Goal: Task Accomplishment & Management: Complete application form

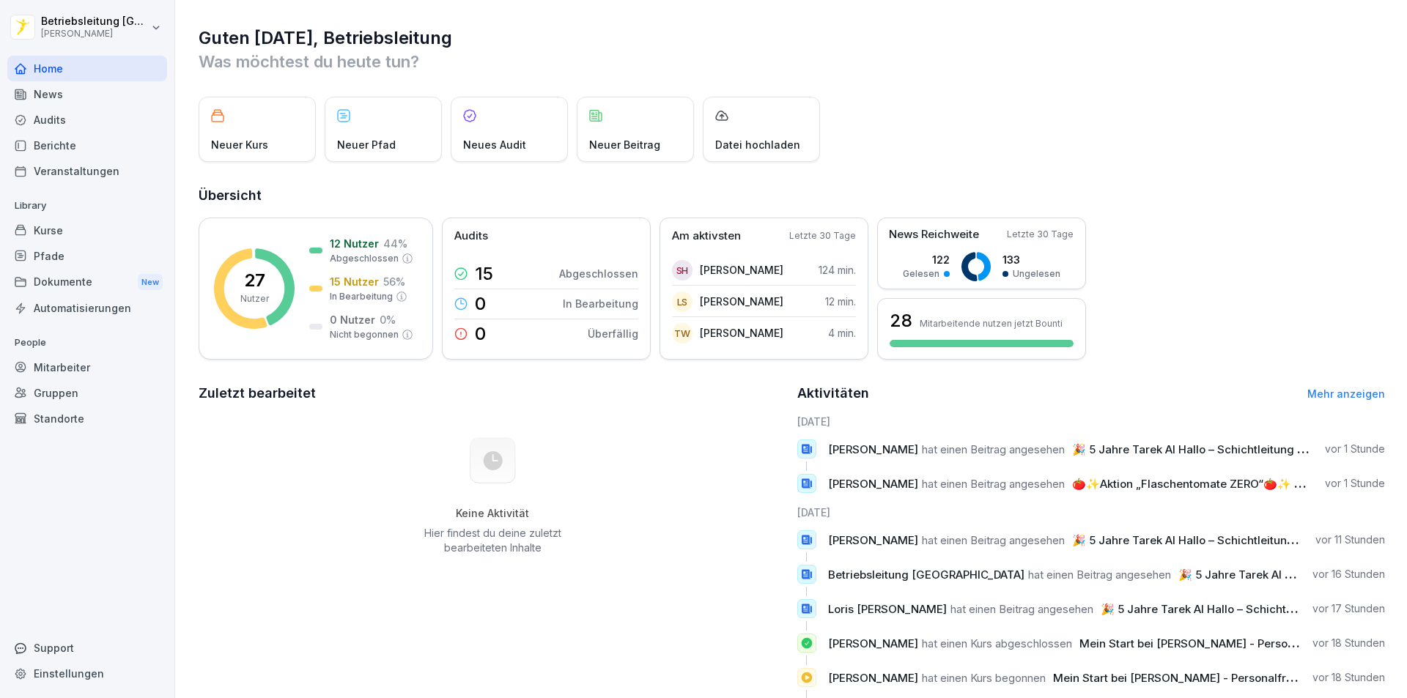
click at [67, 374] on div "Mitarbeiter" at bounding box center [87, 368] width 160 height 26
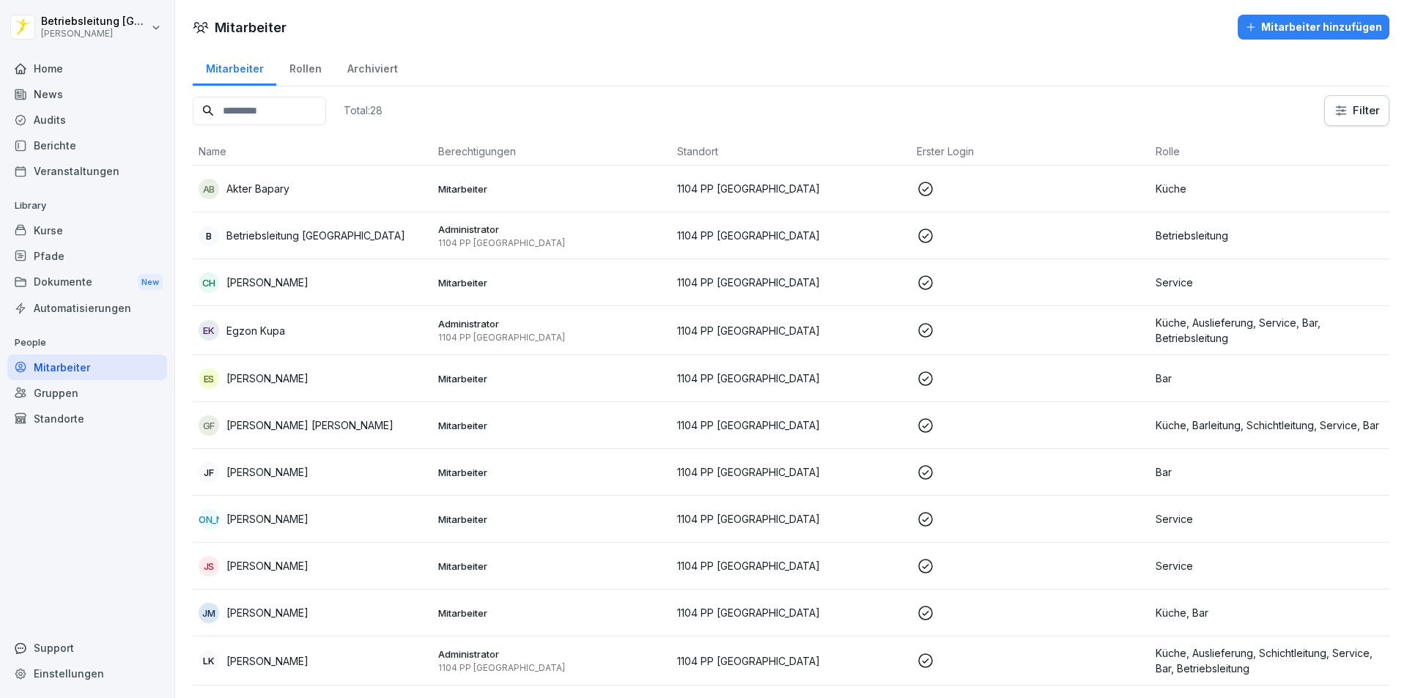
click at [1286, 29] on div "Mitarbeiter hinzufügen" at bounding box center [1313, 27] width 137 height 16
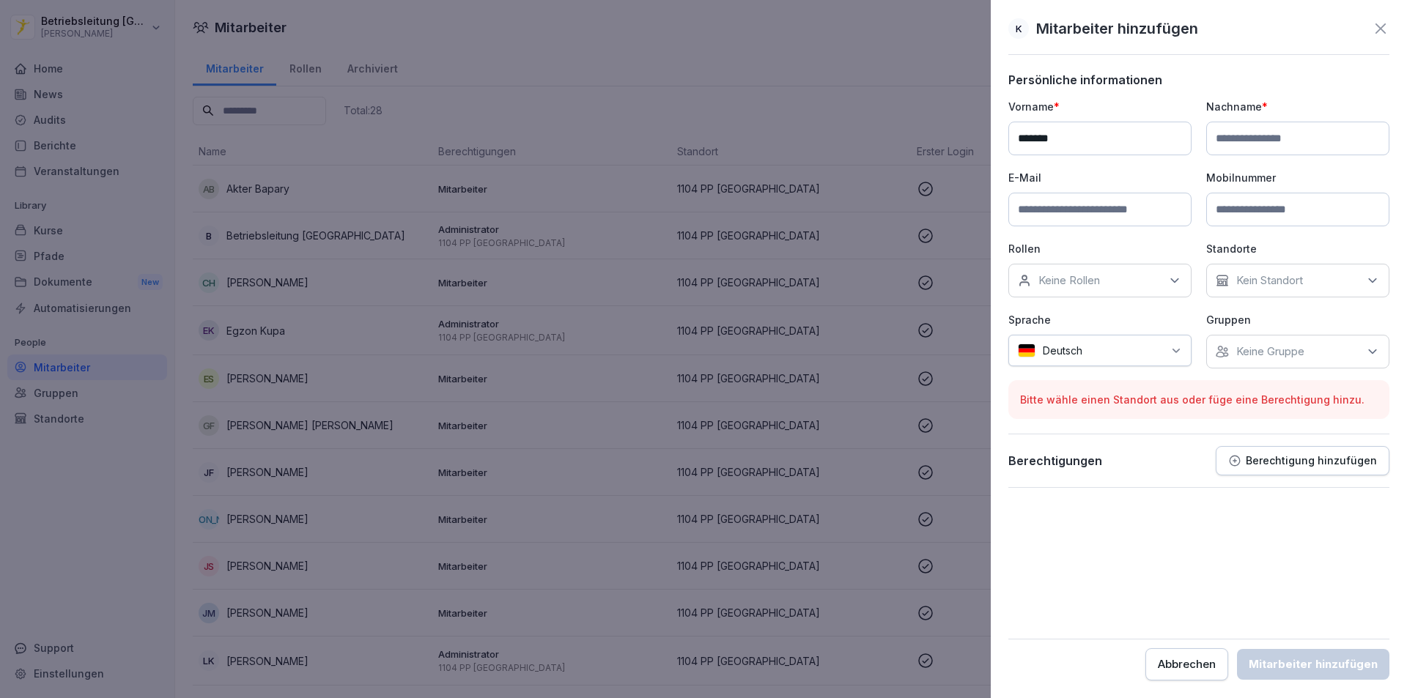
type input "******"
type input "*******"
click at [1283, 207] on input at bounding box center [1297, 210] width 183 height 34
type input "**********"
click at [1120, 275] on div "Keine Rollen" at bounding box center [1099, 281] width 183 height 34
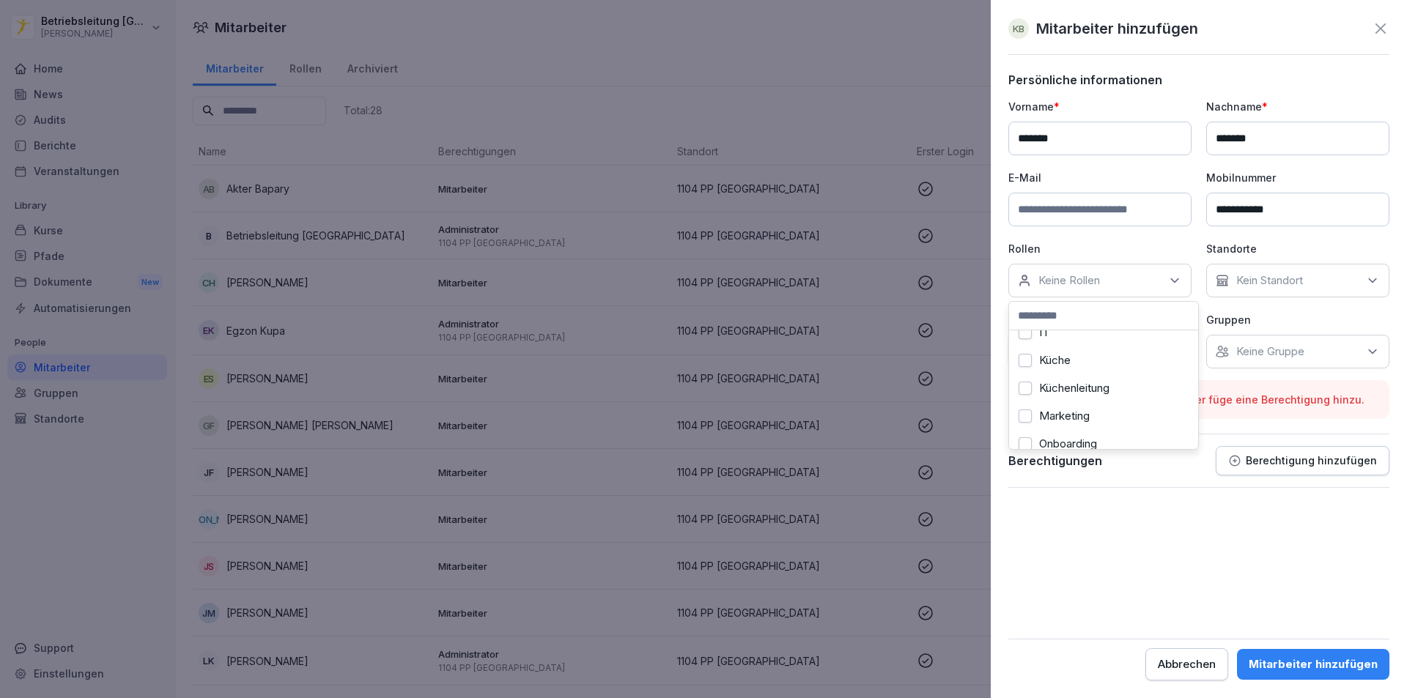
scroll to position [440, 0]
click at [1104, 409] on div "Onboarding" at bounding box center [1104, 410] width 182 height 28
click at [1267, 287] on p "Kein Standort" at bounding box center [1269, 280] width 67 height 15
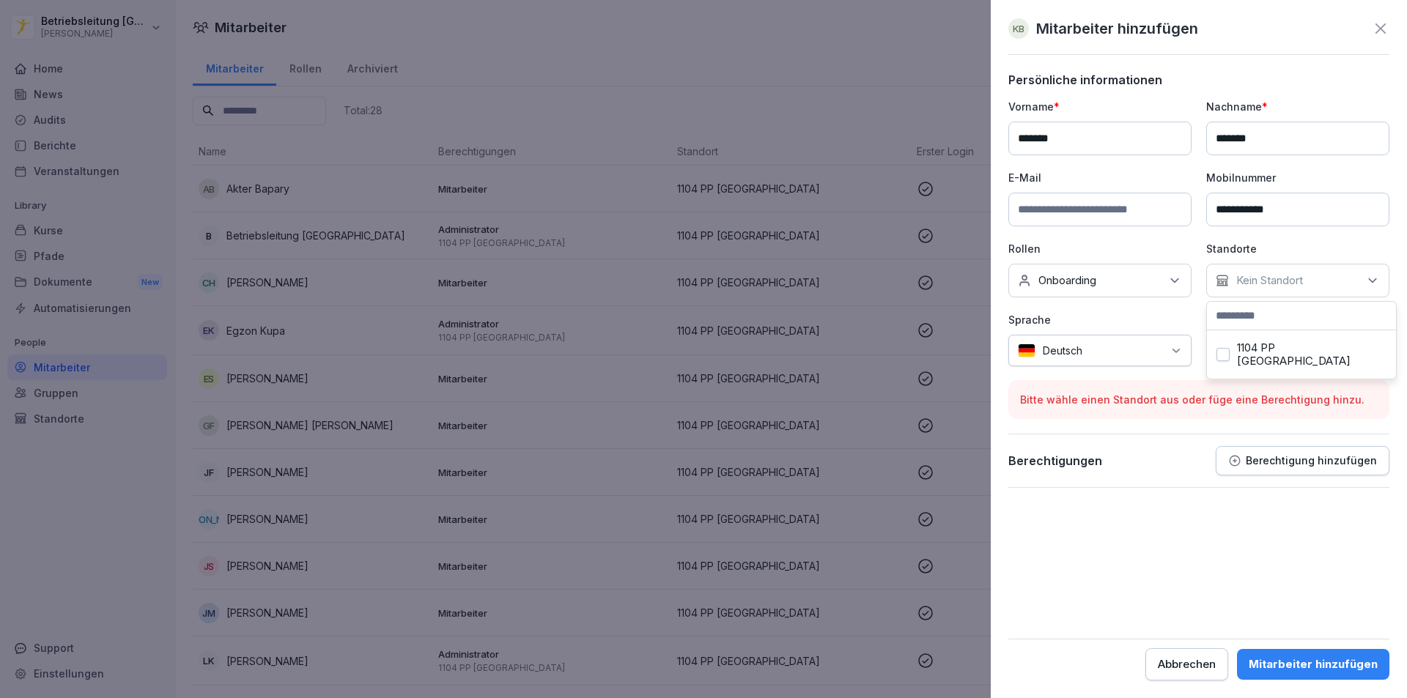
click at [1256, 350] on label "1104 PP [GEOGRAPHIC_DATA]" at bounding box center [1312, 354] width 150 height 26
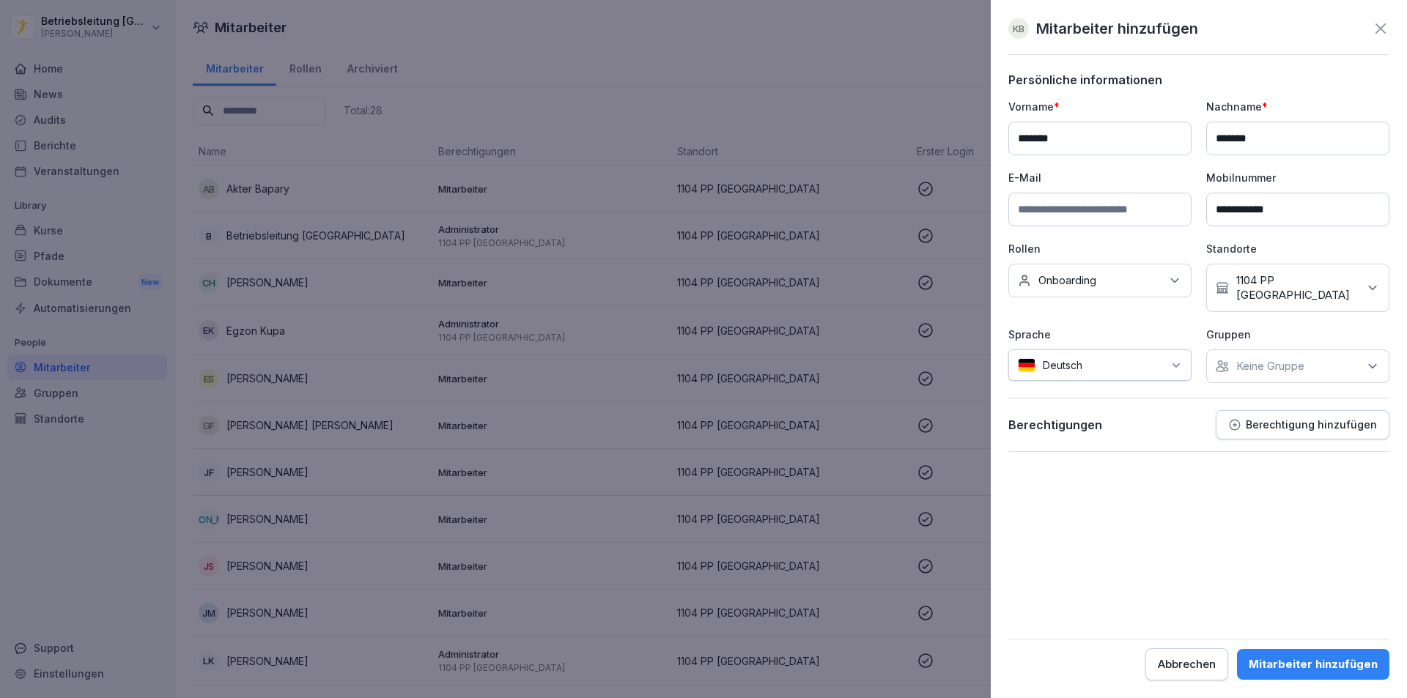
click at [1109, 213] on input at bounding box center [1099, 210] width 183 height 34
type input "**********"
click at [1270, 518] on form "**********" at bounding box center [1198, 377] width 381 height 608
click at [1285, 360] on div "Keine Gruppe" at bounding box center [1297, 367] width 183 height 34
click at [1317, 525] on form "**********" at bounding box center [1198, 377] width 381 height 608
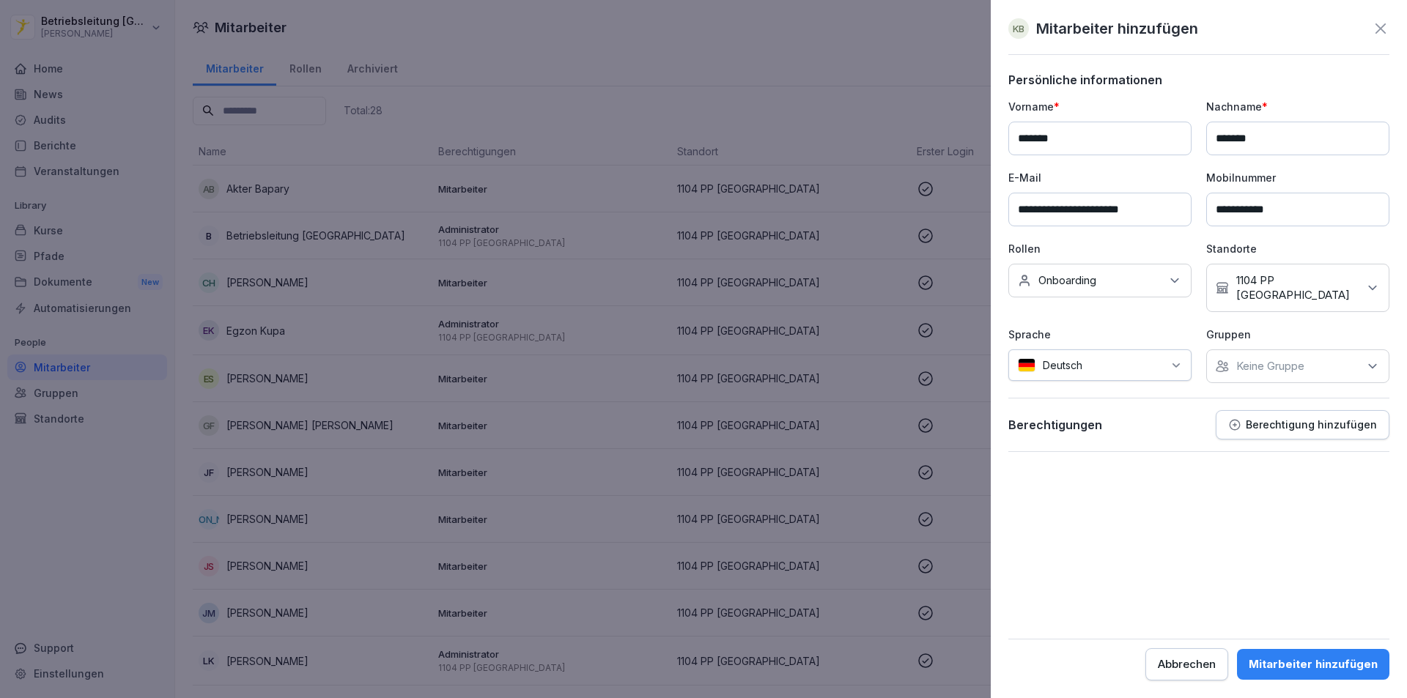
click at [1313, 673] on button "Mitarbeiter hinzufügen" at bounding box center [1313, 664] width 152 height 31
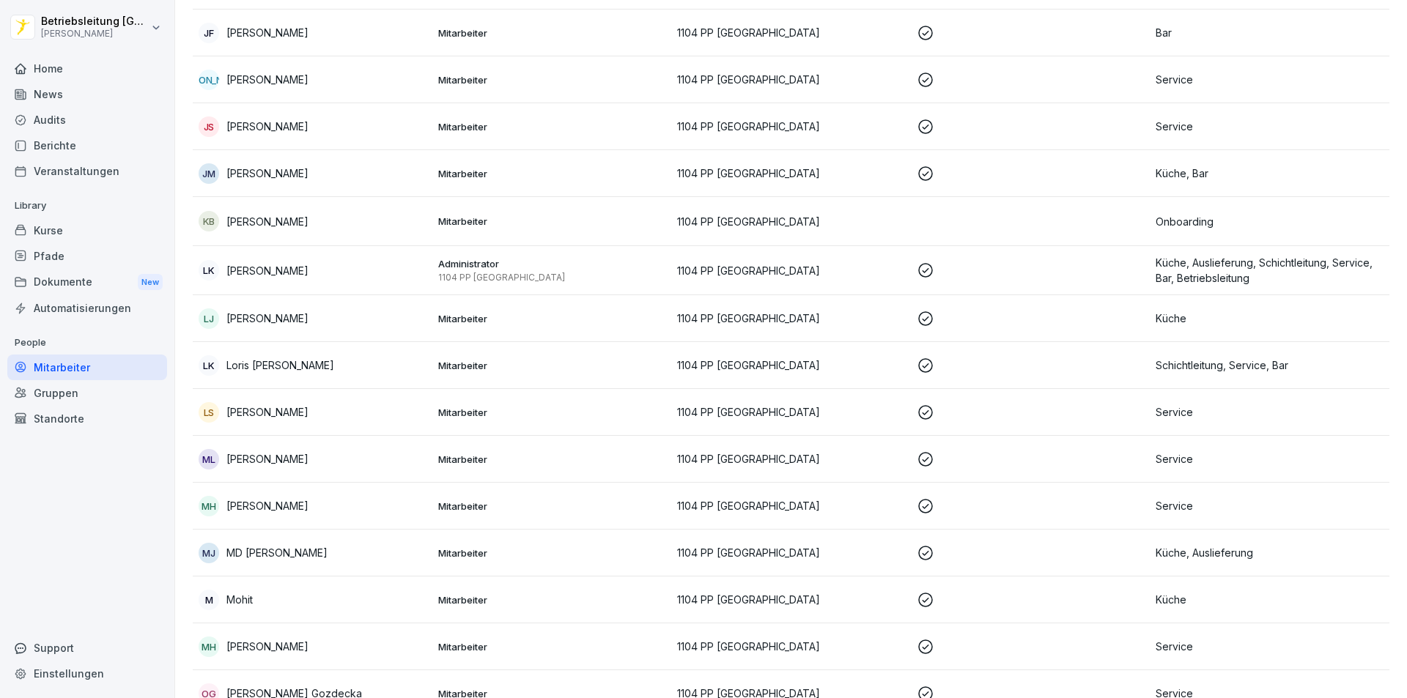
click at [349, 221] on div "KB [PERSON_NAME]" at bounding box center [313, 221] width 228 height 21
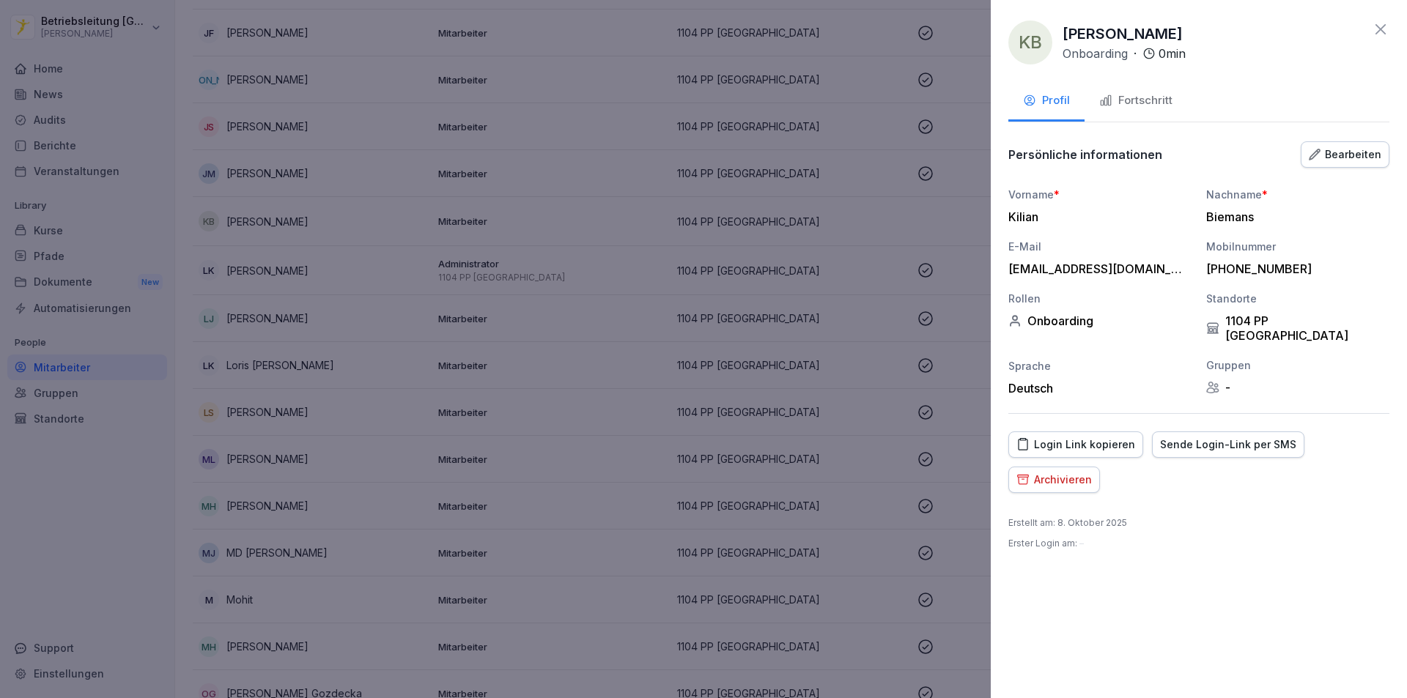
click at [1168, 88] on button "Fortschritt" at bounding box center [1135, 102] width 103 height 40
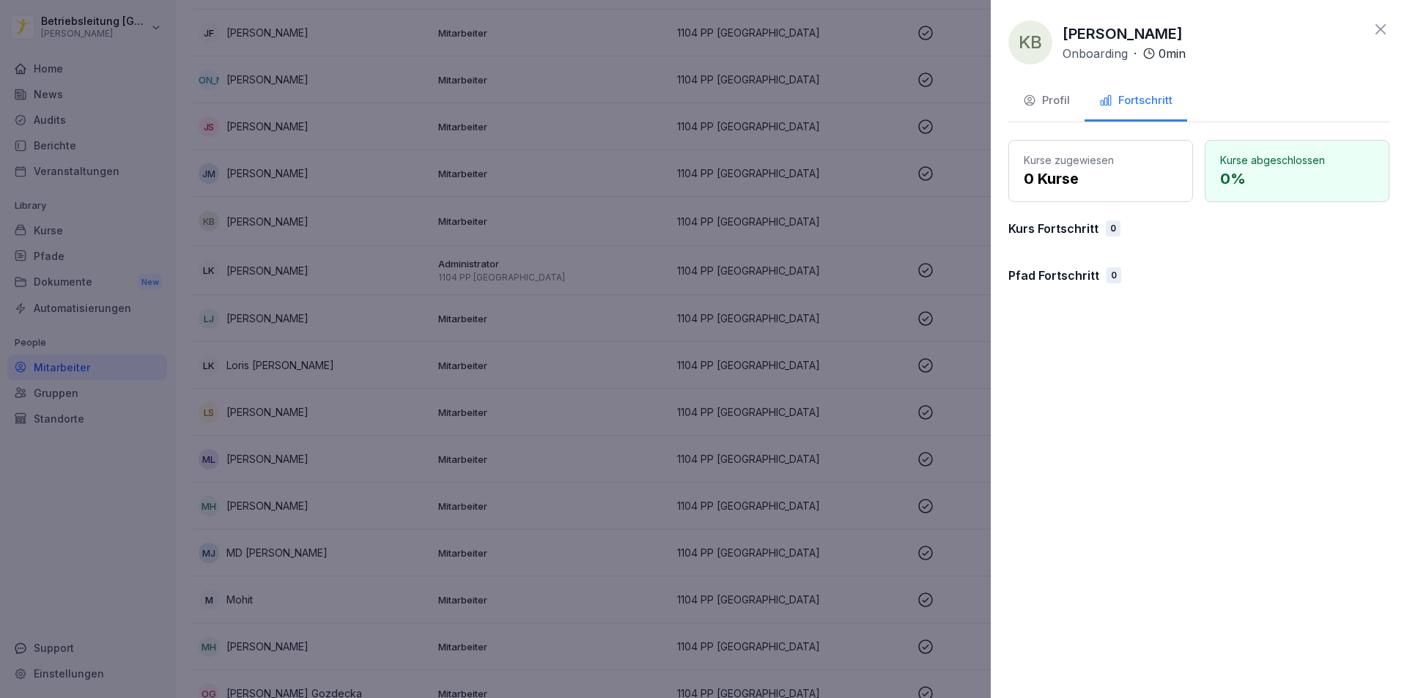
drag, startPoint x: 1065, startPoint y: 105, endPoint x: 1038, endPoint y: 103, distance: 27.2
click at [1063, 105] on div "Profil" at bounding box center [1046, 100] width 47 height 17
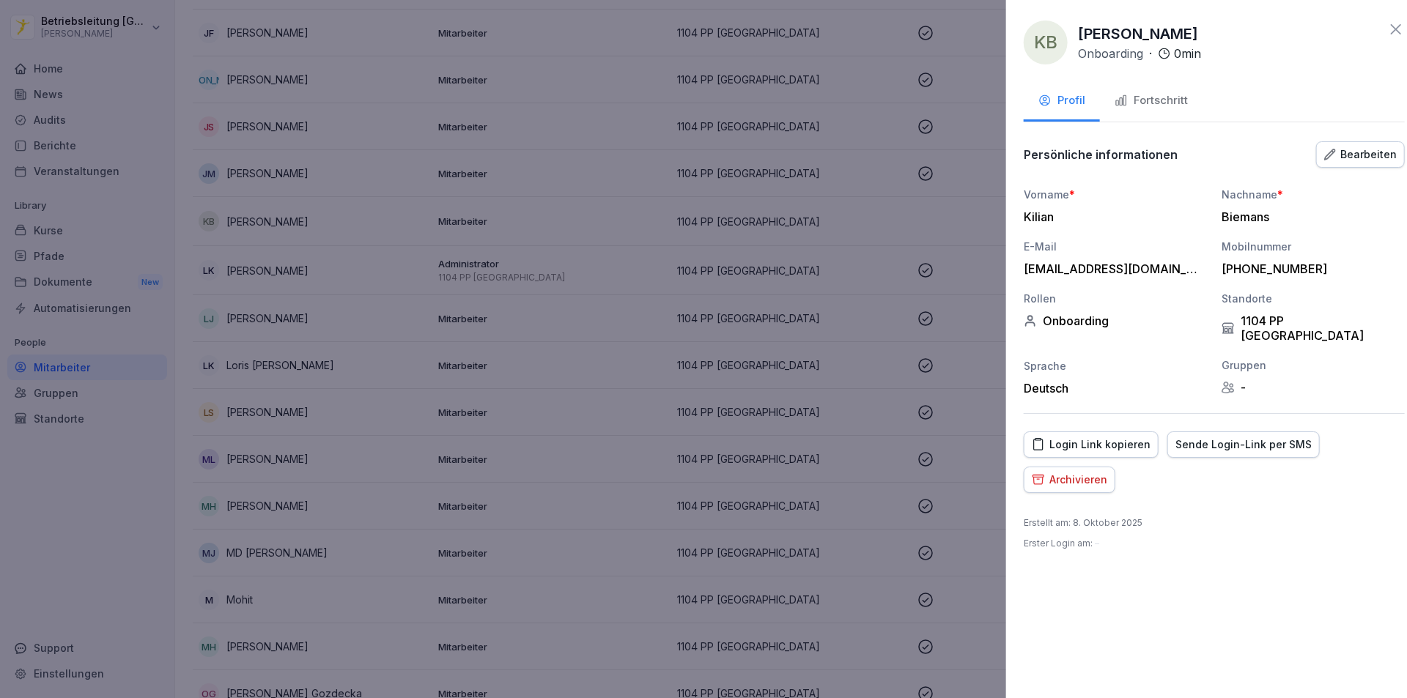
click at [410, 330] on div at bounding box center [703, 349] width 1407 height 698
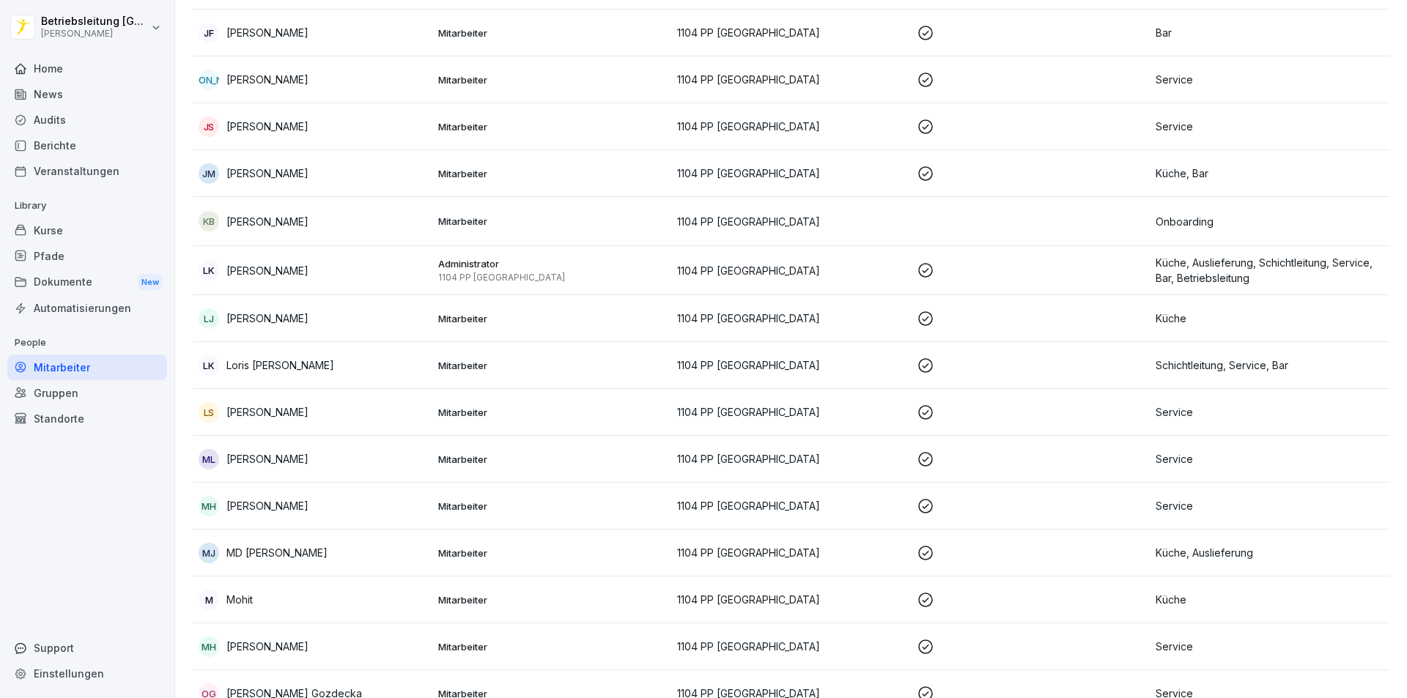
click at [82, 259] on div "Pfade" at bounding box center [87, 256] width 160 height 26
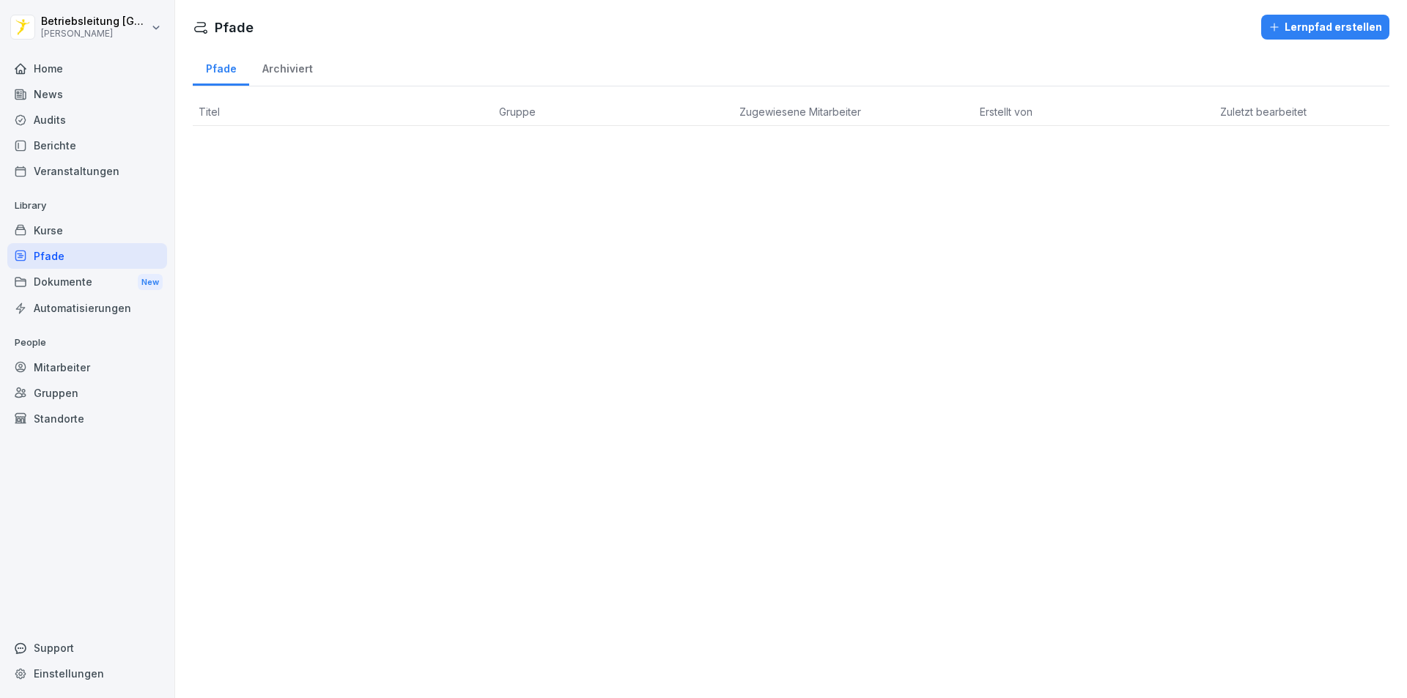
click at [106, 233] on div "Kurse" at bounding box center [87, 231] width 160 height 26
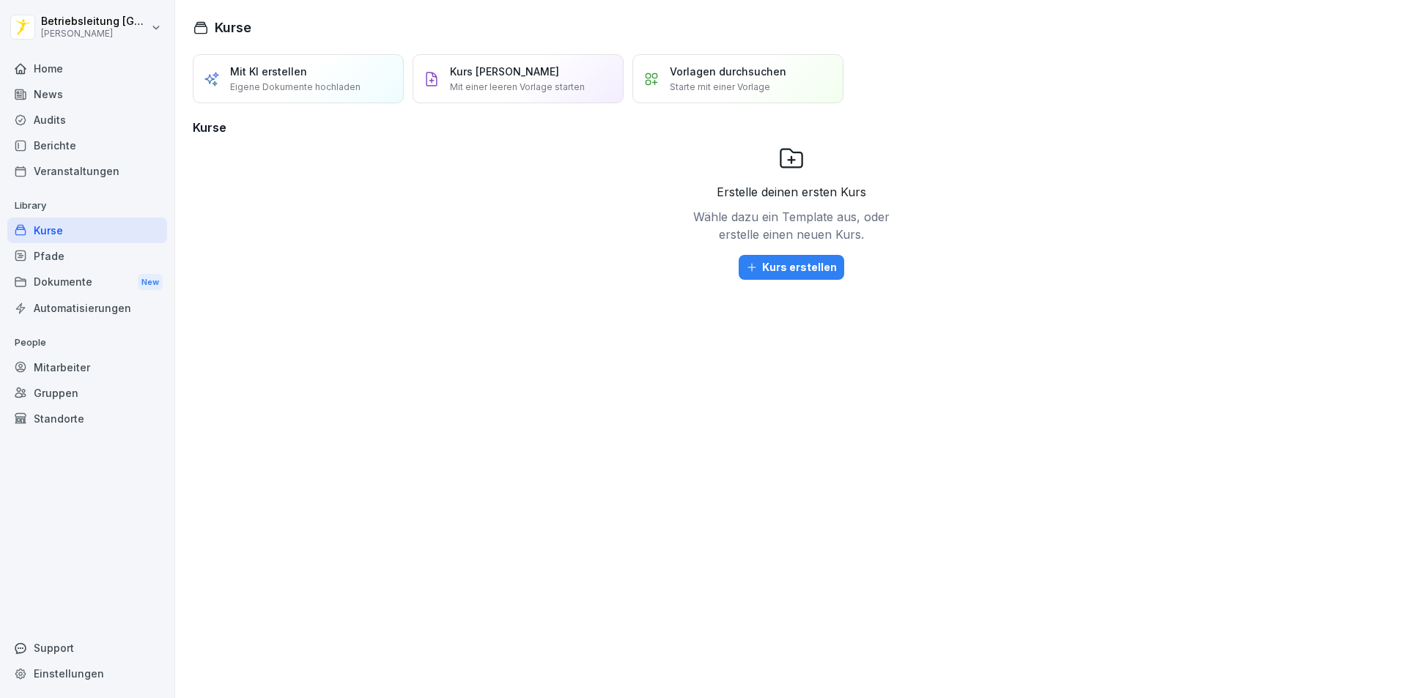
click at [64, 67] on div "Home" at bounding box center [87, 69] width 160 height 26
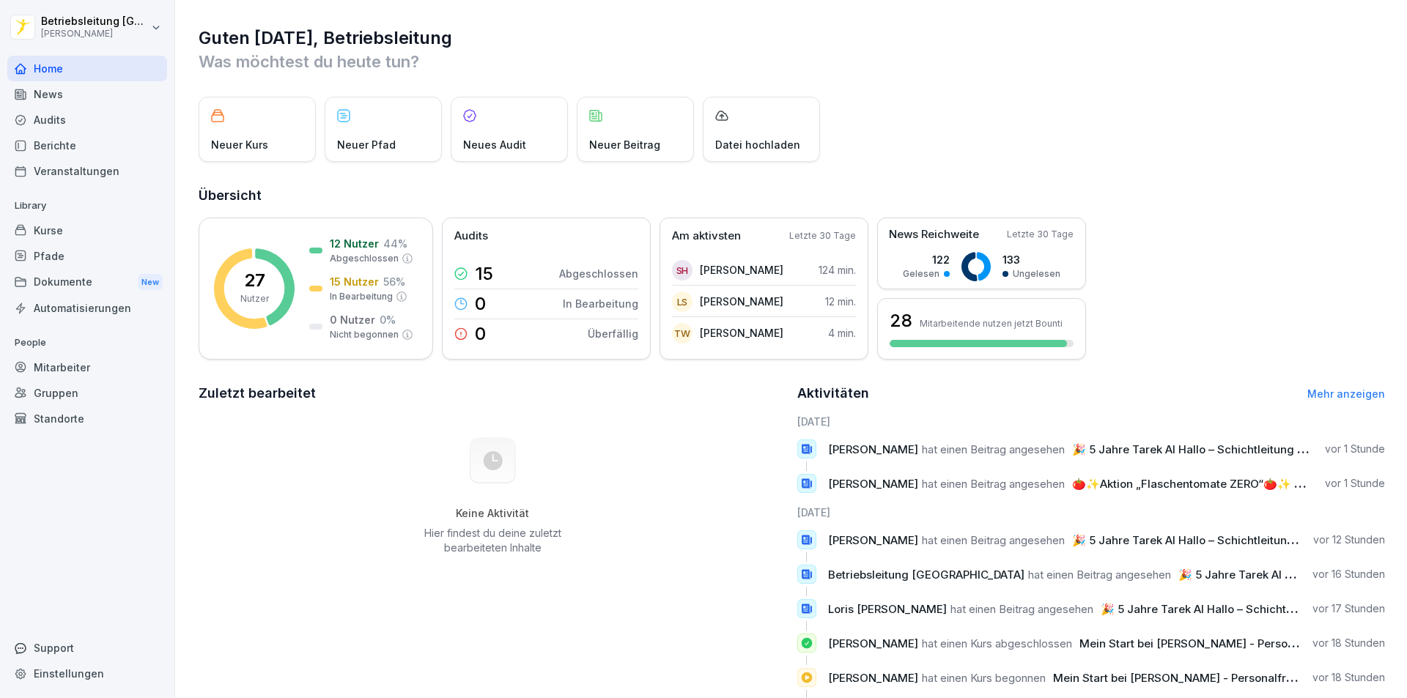
click at [79, 361] on div "Mitarbeiter" at bounding box center [87, 368] width 160 height 26
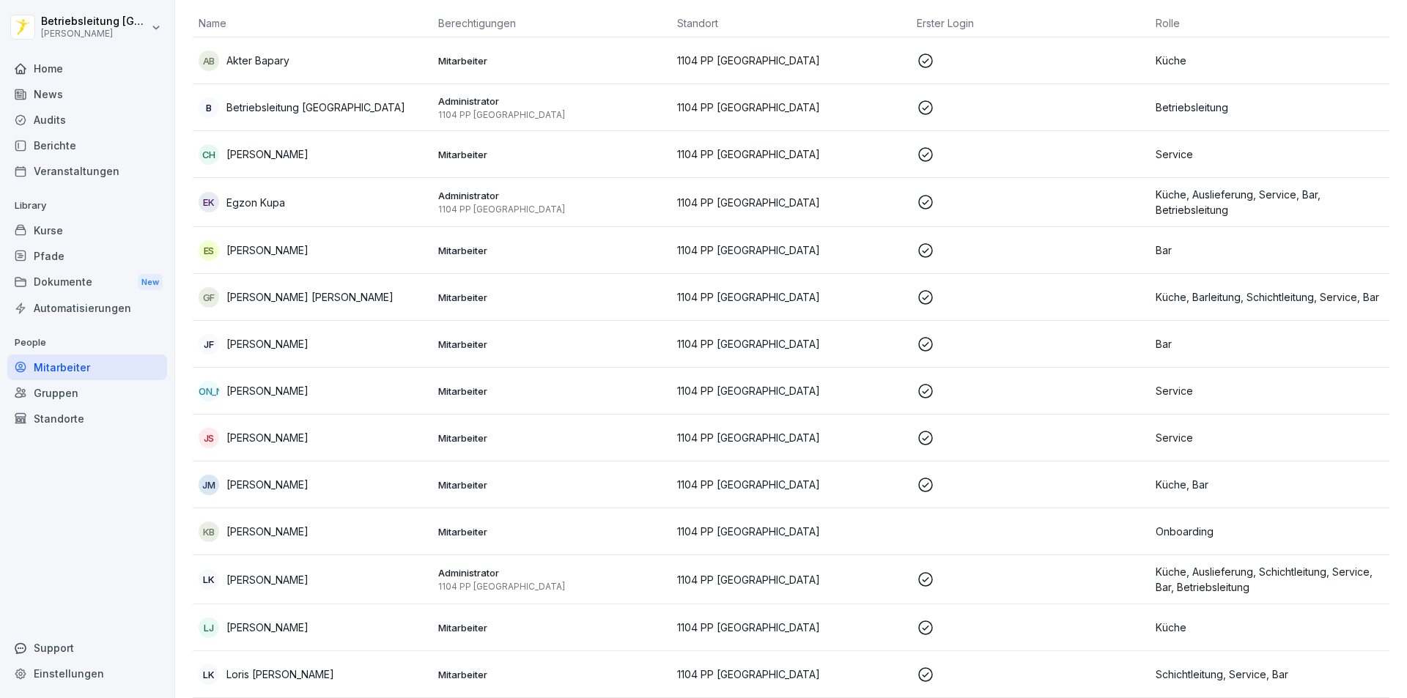
scroll to position [147, 0]
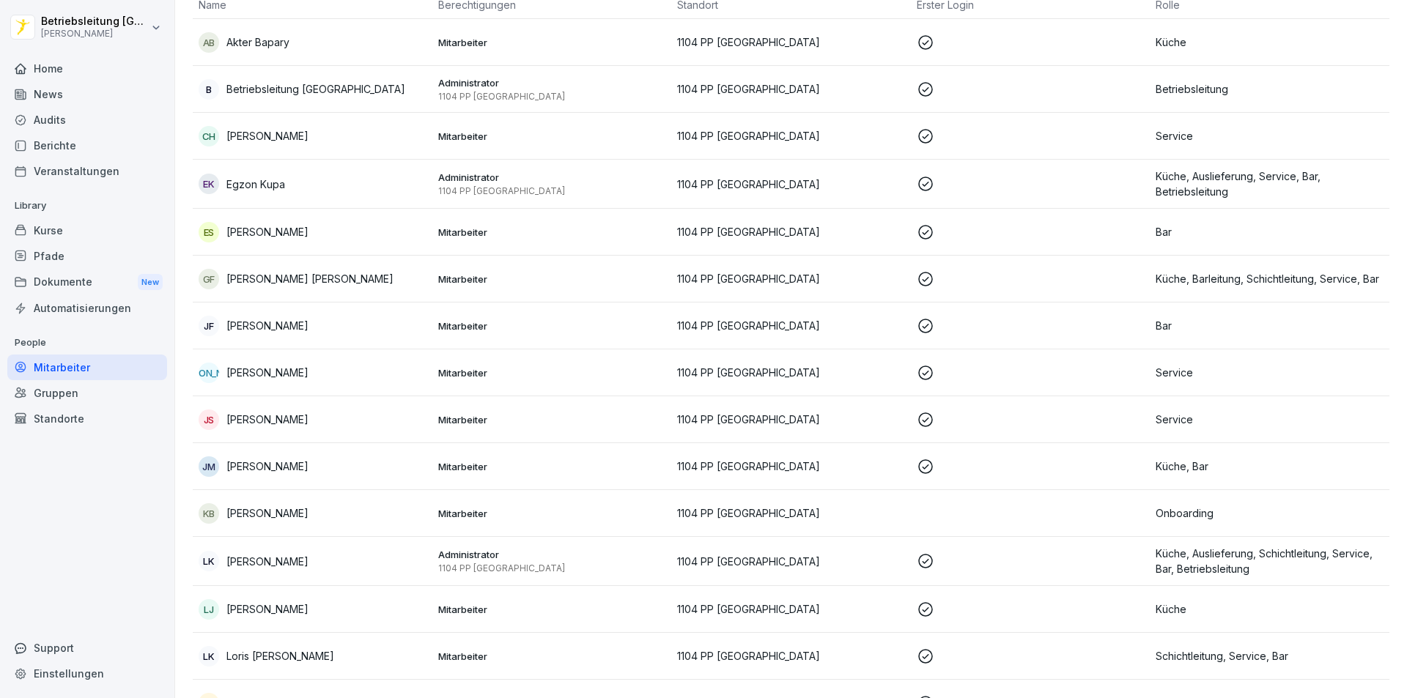
click at [964, 510] on td at bounding box center [1031, 513] width 240 height 47
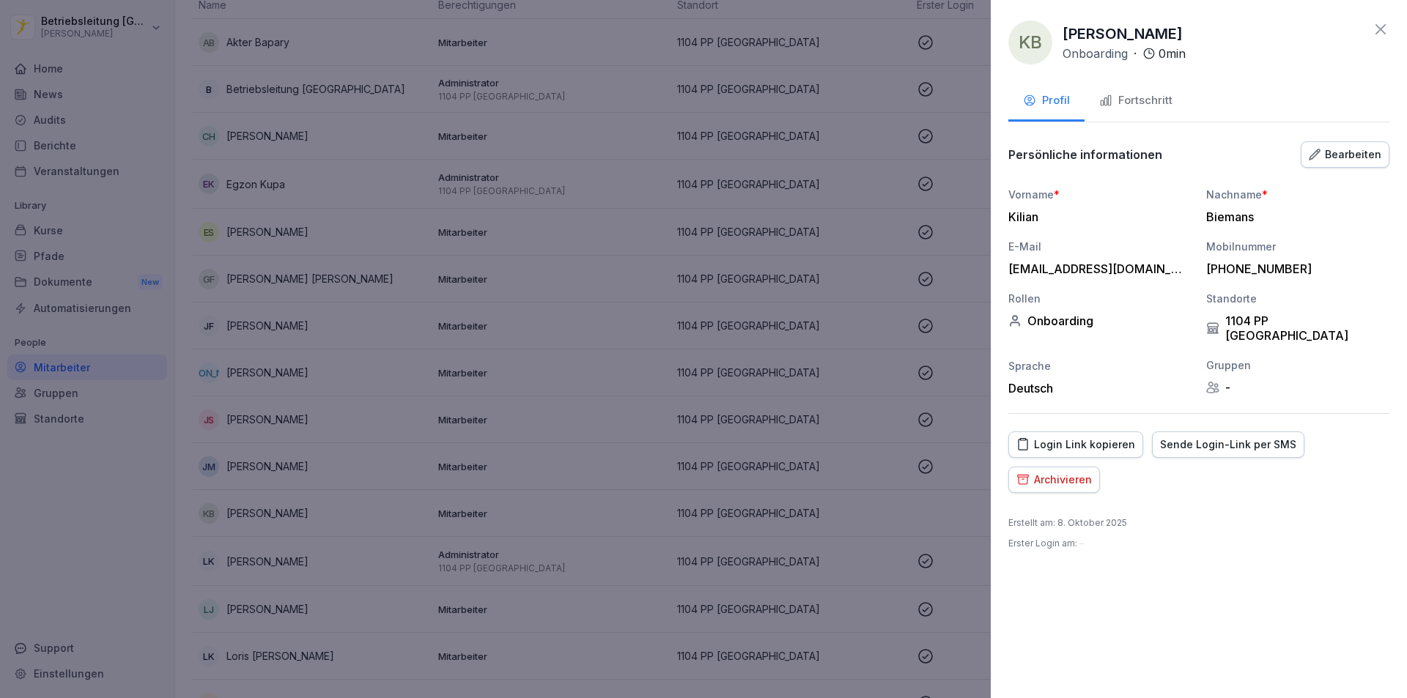
click at [1120, 98] on div "Fortschritt" at bounding box center [1135, 100] width 73 height 17
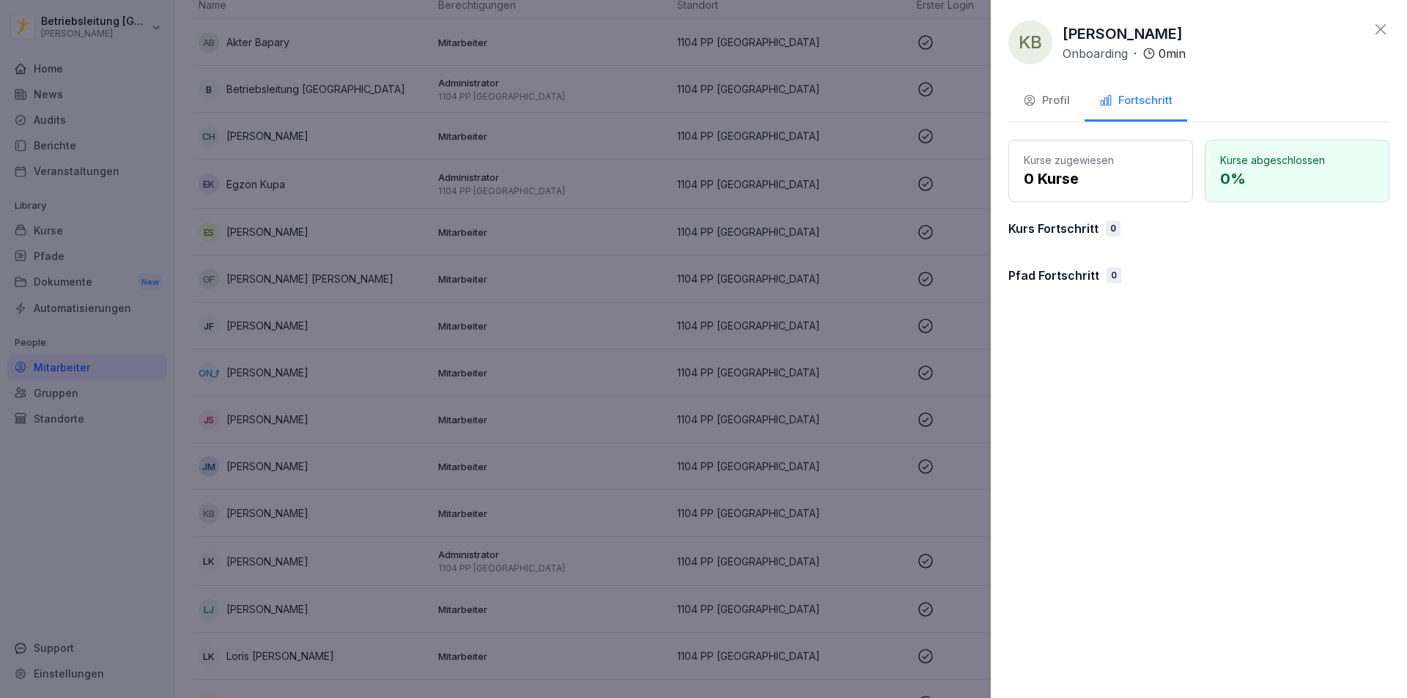
click at [1065, 100] on div "Profil" at bounding box center [1046, 100] width 47 height 17
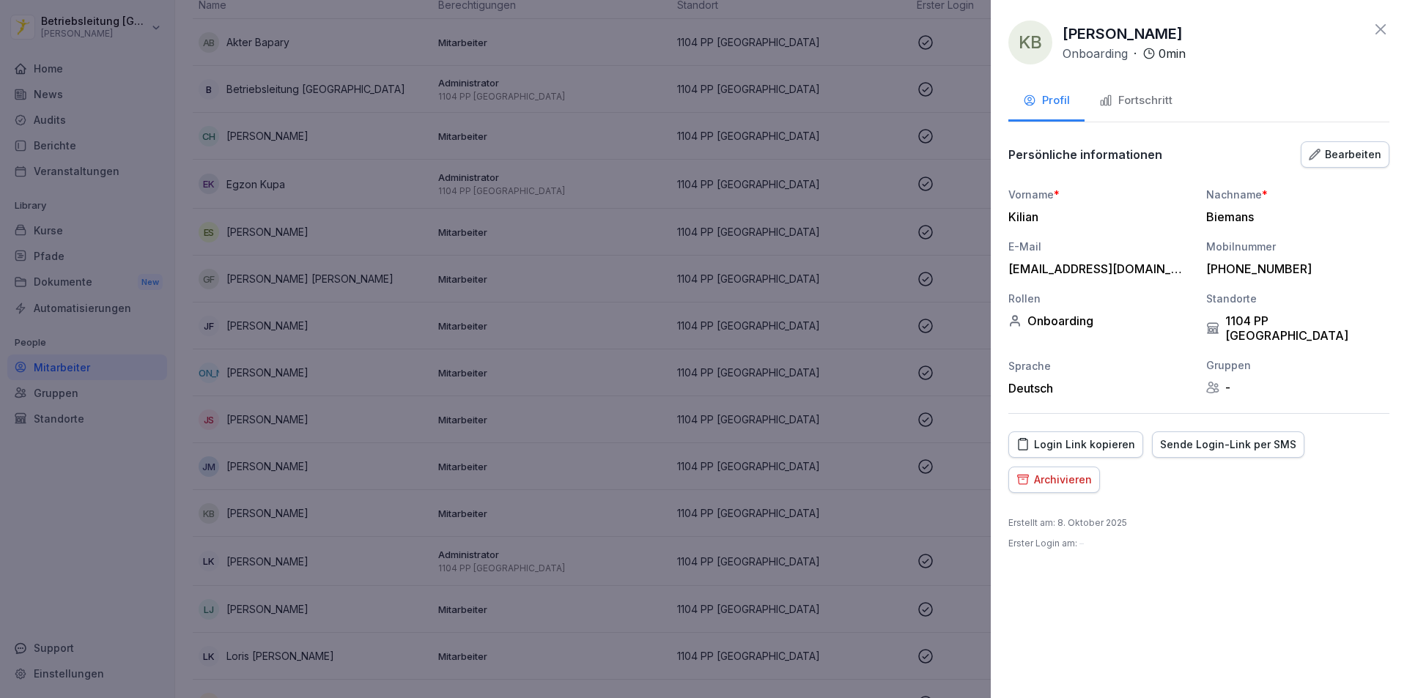
click at [1203, 437] on div "Sende Login-Link per SMS" at bounding box center [1228, 445] width 136 height 16
click at [1128, 89] on button "Fortschritt" at bounding box center [1135, 102] width 103 height 40
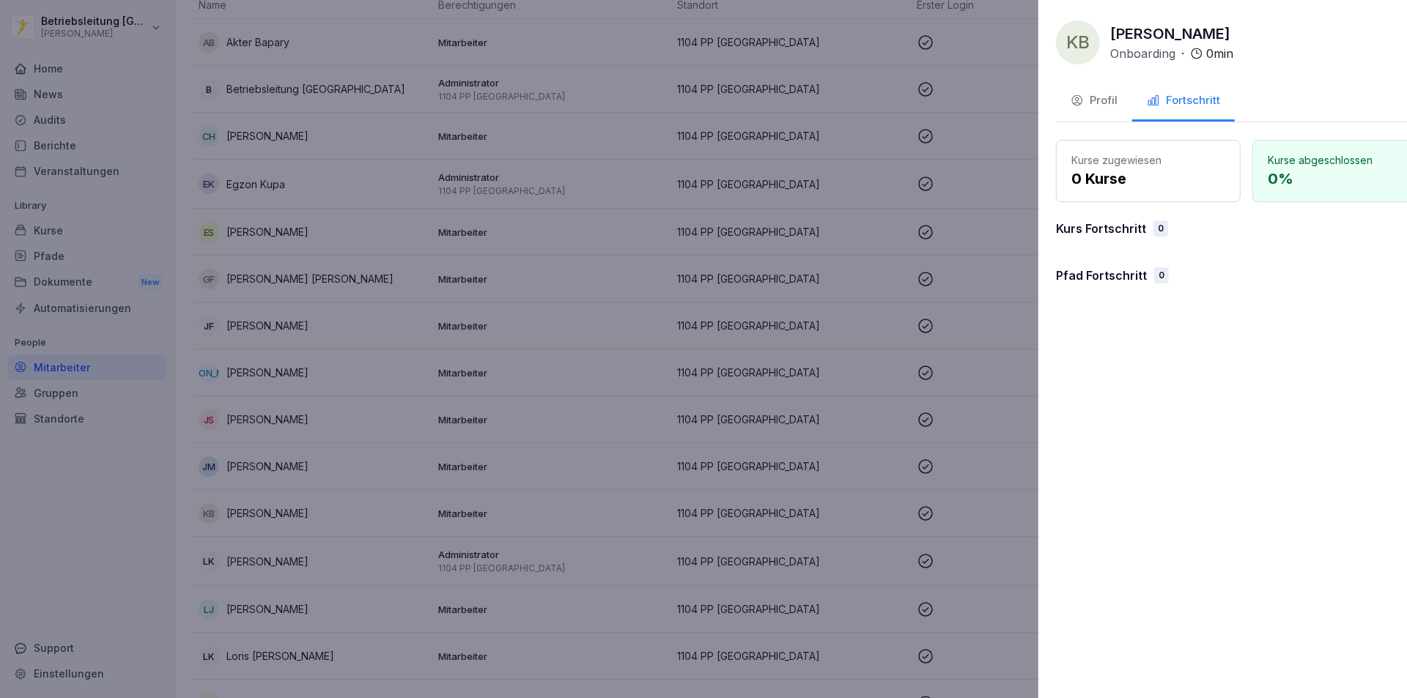
click at [777, 360] on div at bounding box center [703, 349] width 1407 height 698
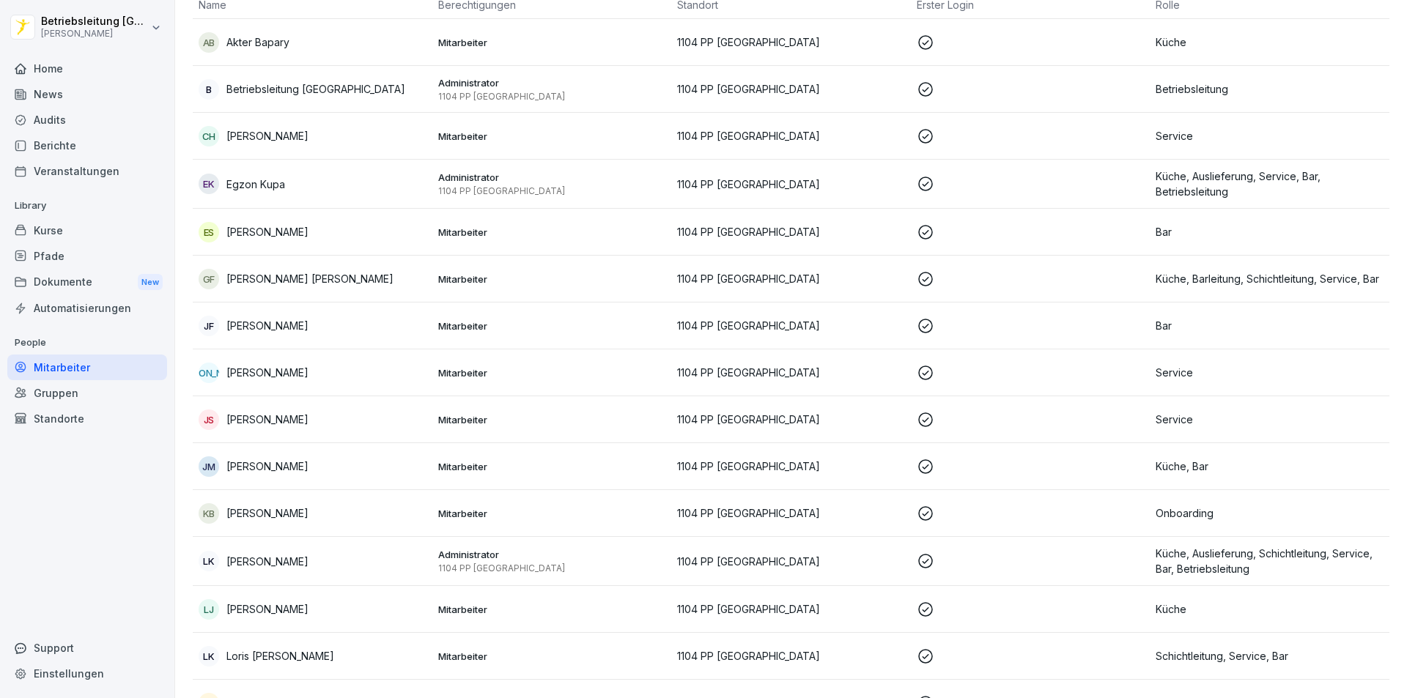
click at [48, 63] on div "Home" at bounding box center [87, 69] width 160 height 26
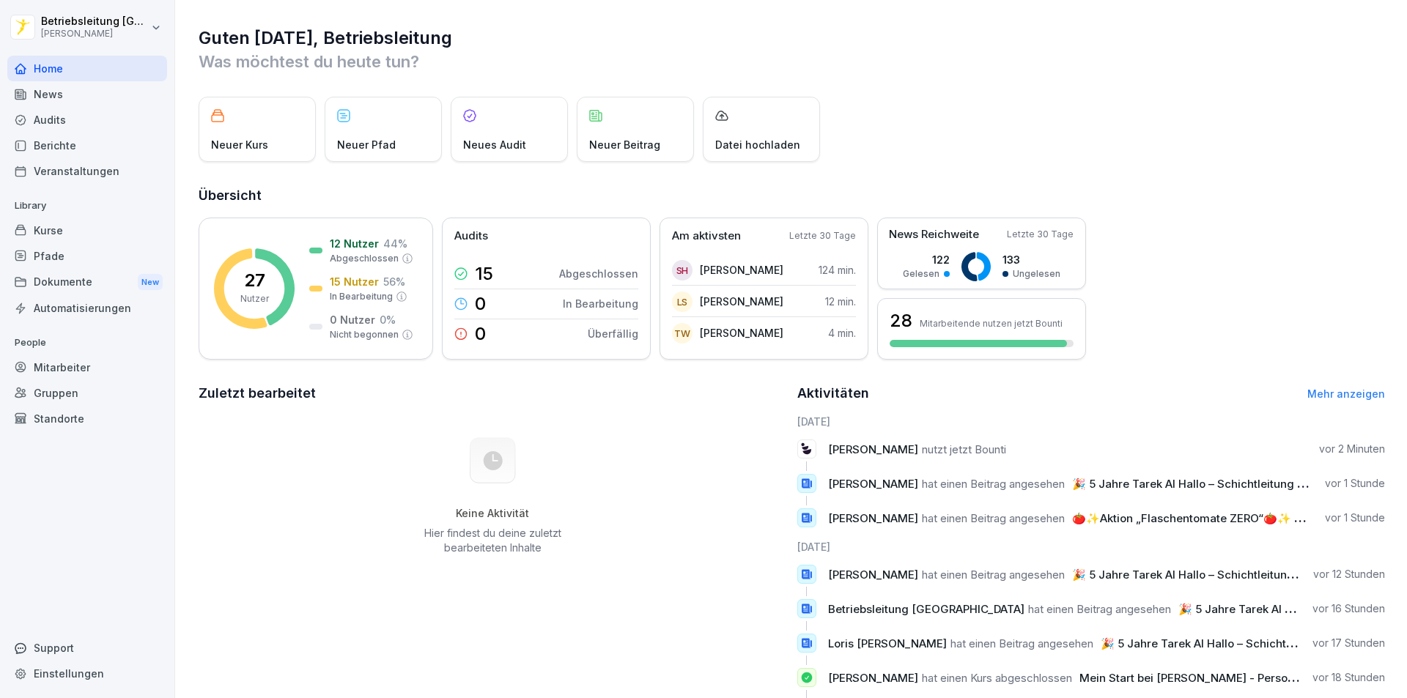
click at [67, 149] on div "Berichte" at bounding box center [87, 146] width 160 height 26
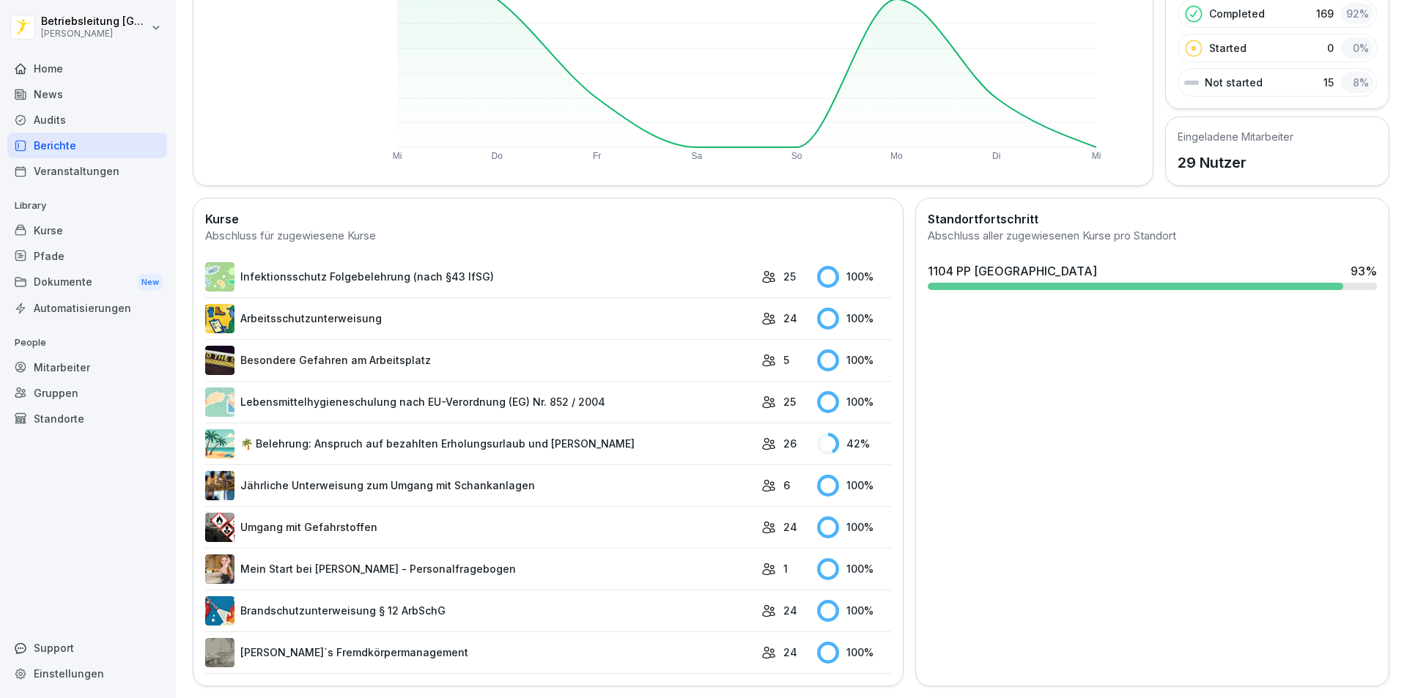
scroll to position [238, 0]
click at [479, 561] on link "Mein Start bei [PERSON_NAME] - Personalfragebogen" at bounding box center [479, 569] width 549 height 29
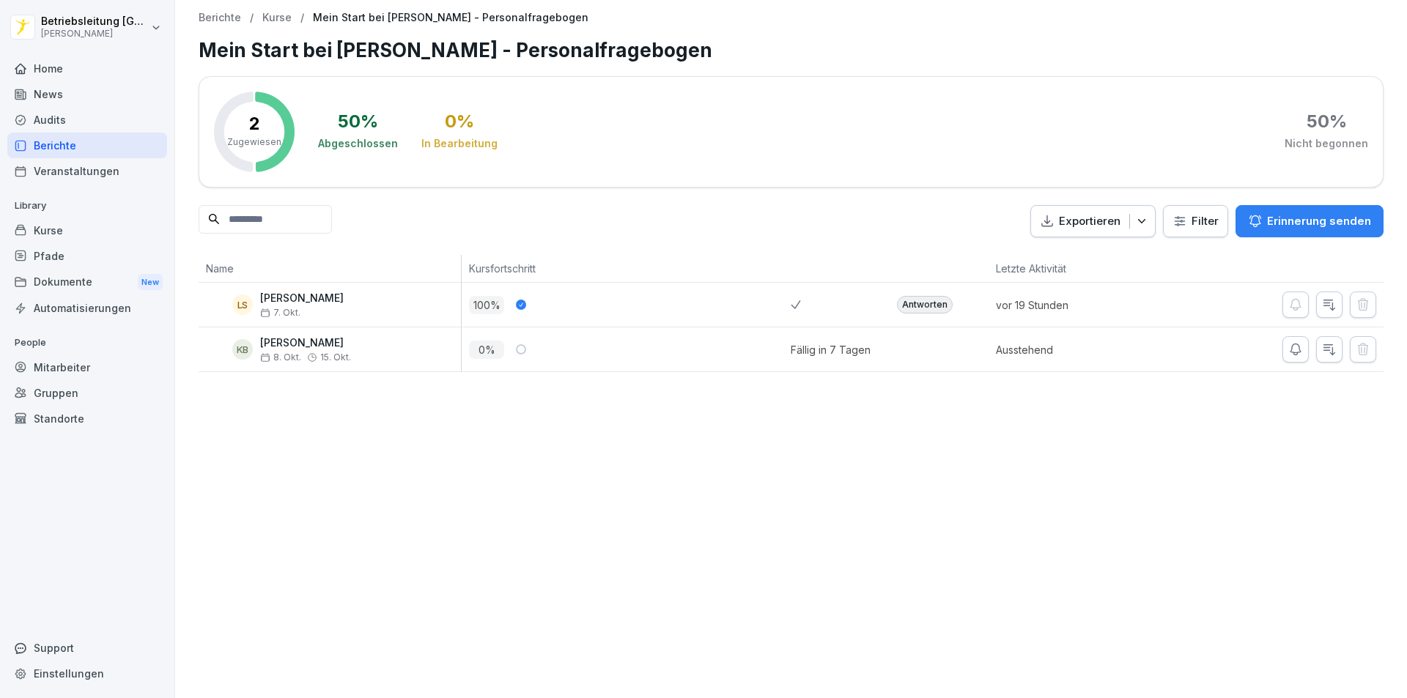
click at [1141, 474] on div "Berichte / Kurse / Mein Start bei [PERSON_NAME] - Personalfragebogen Mein Start…" at bounding box center [791, 349] width 1232 height 698
click at [339, 425] on div "Berichte / Kurse / Mein Start bei [PERSON_NAME] - Personalfragebogen Mein Start…" at bounding box center [791, 349] width 1232 height 698
click at [69, 67] on div "Home" at bounding box center [87, 69] width 160 height 26
